Goal: Information Seeking & Learning: Learn about a topic

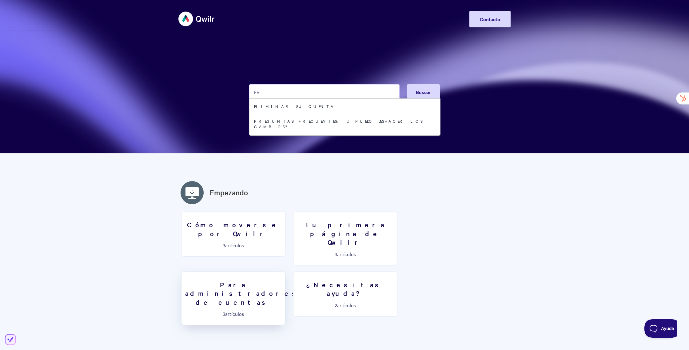
type input "E"
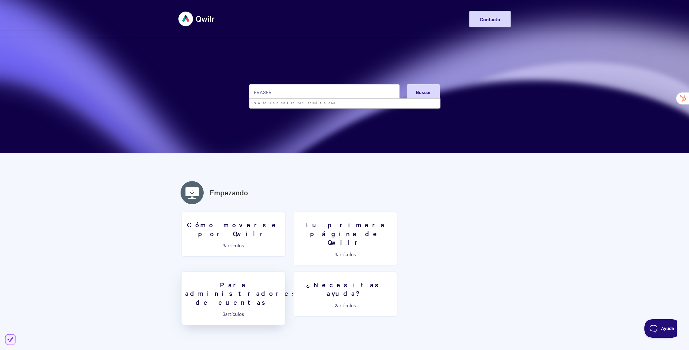
type input "ERASER"
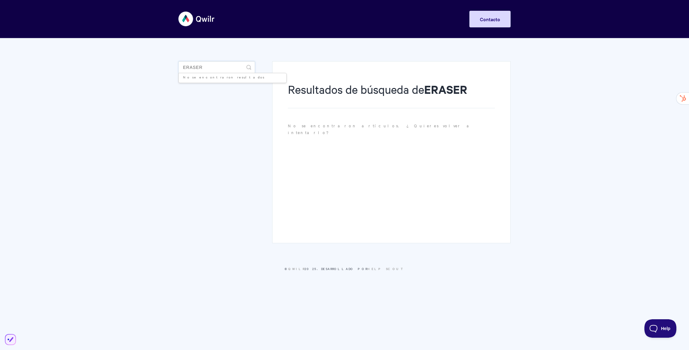
drag, startPoint x: 218, startPoint y: 69, endPoint x: 158, endPoint y: 65, distance: 59.2
click at [158, 65] on body "Alternar navegación Hogar Empezando Creación y edición de páginas Compartir y a…" at bounding box center [344, 143] width 689 height 287
type input "BORRAR"
drag, startPoint x: 215, startPoint y: 70, endPoint x: 154, endPoint y: 63, distance: 61.6
click at [154, 63] on body "Alternar navegación Hogar Empezando Creación y edición de páginas Compartir y a…" at bounding box center [344, 143] width 689 height 287
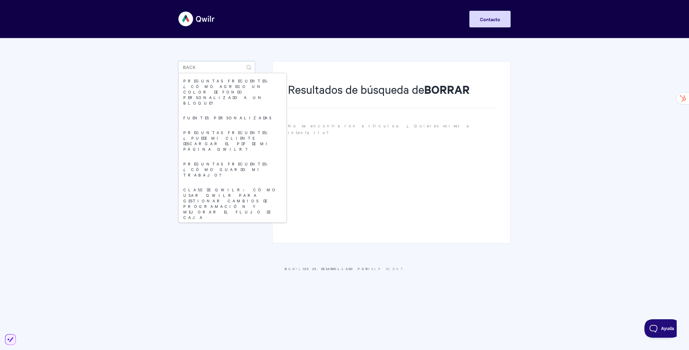
type input "back"
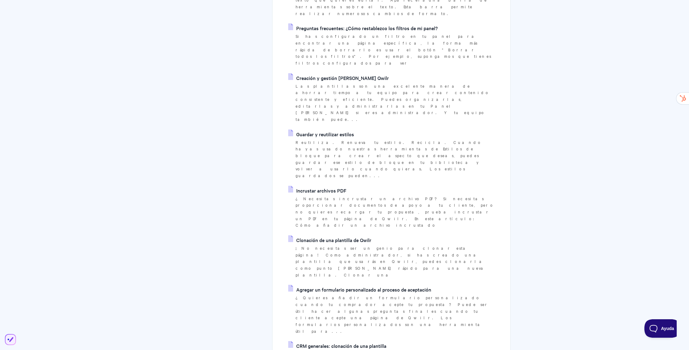
scroll to position [708, 0]
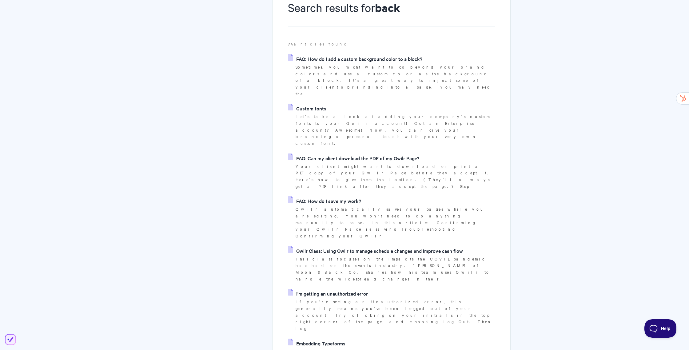
scroll to position [0, 0]
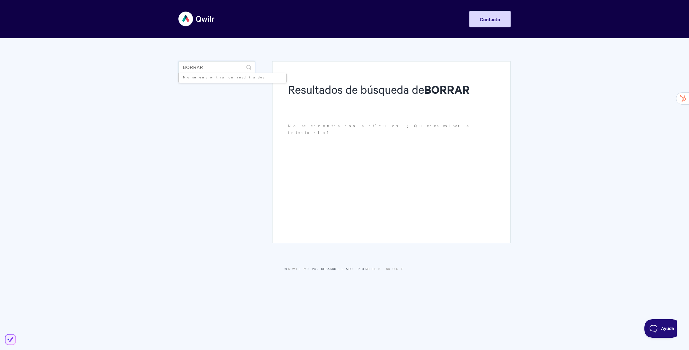
drag, startPoint x: 214, startPoint y: 68, endPoint x: 138, endPoint y: 60, distance: 77.1
click at [138, 60] on body "Alternar navegación Hogar Empezando Creación y edición de páginas Compartir y a…" at bounding box center [344, 143] width 689 height 287
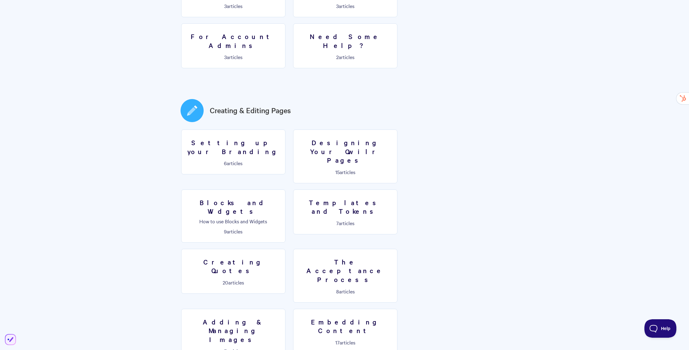
scroll to position [240, 0]
click at [398, 248] on link "The Acceptance Process 8 articles" at bounding box center [345, 275] width 104 height 54
